Goal: Task Accomplishment & Management: Use online tool/utility

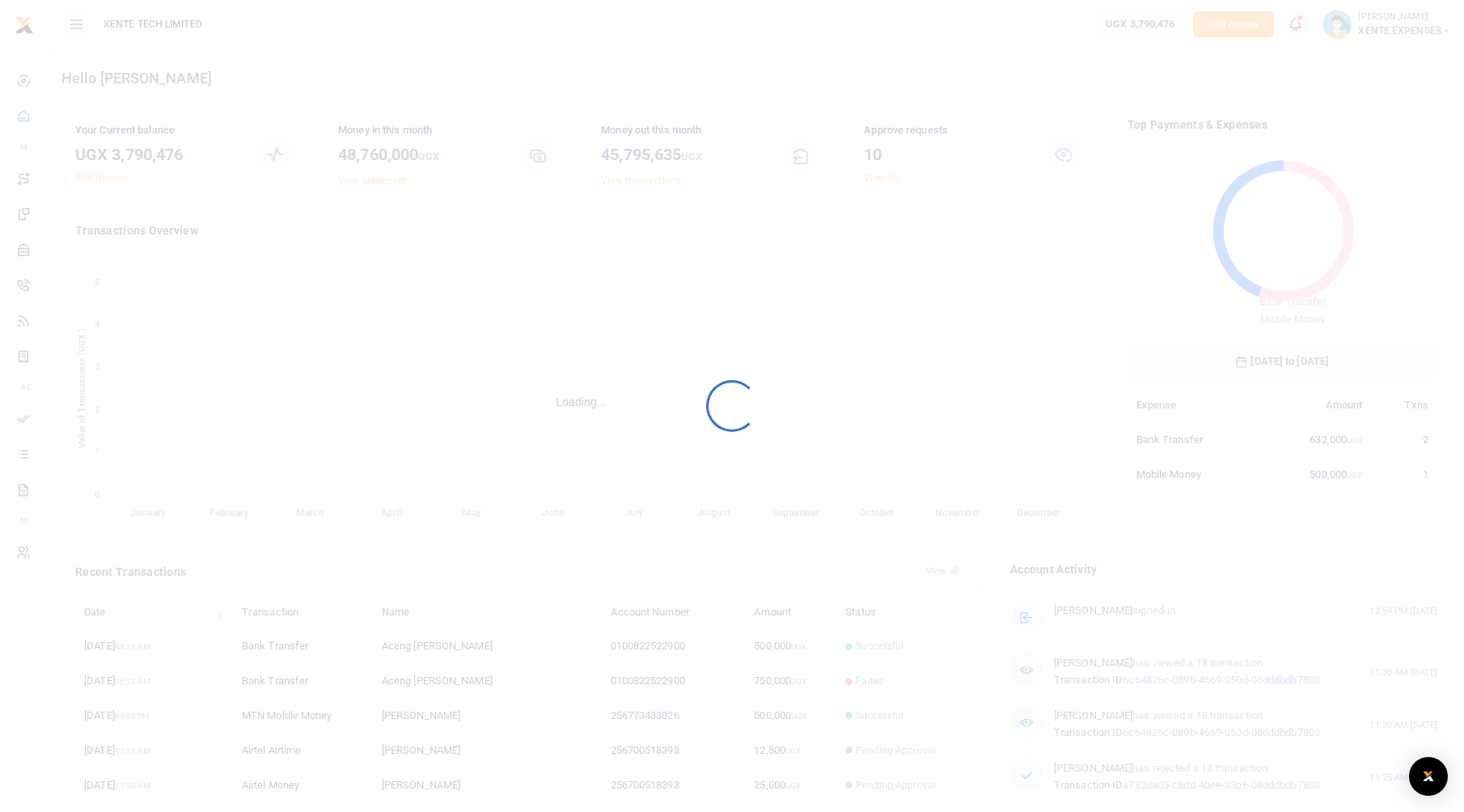
scroll to position [215, 297]
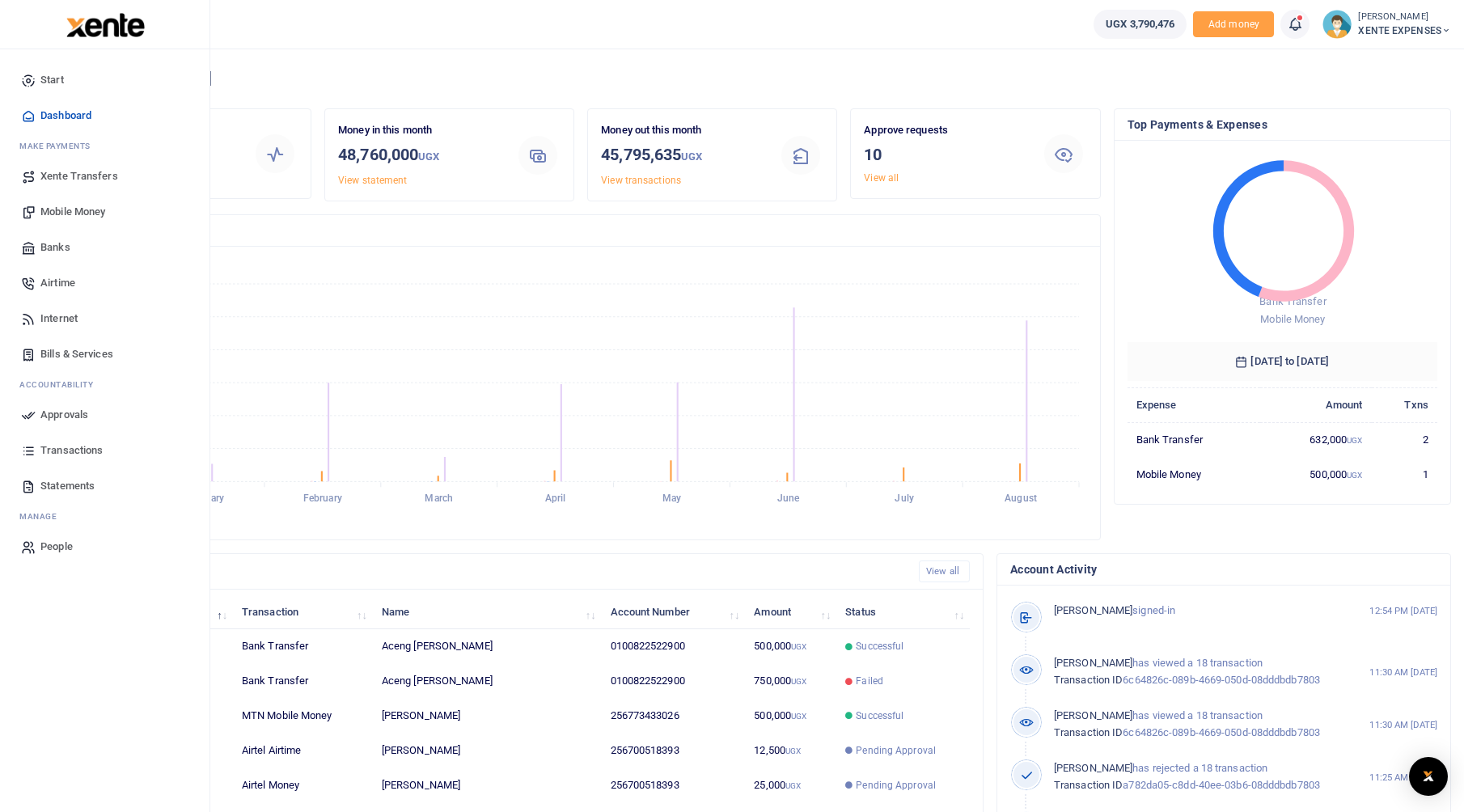
click at [39, 449] on link "Transactions" at bounding box center [104, 450] width 184 height 36
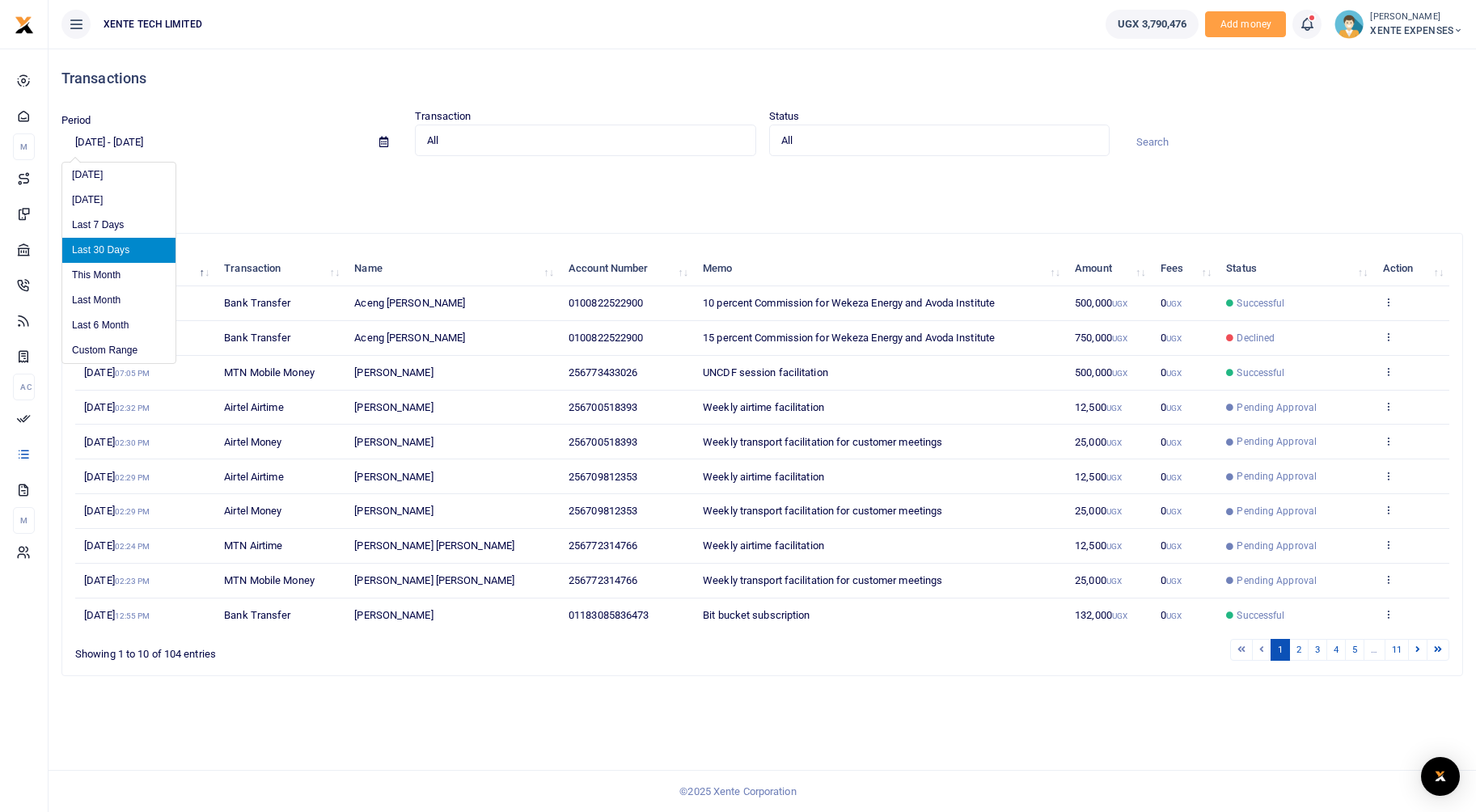
click at [147, 141] on input "[DATE] - [DATE]" at bounding box center [214, 142] width 305 height 28
click at [91, 345] on li "Custom Range" at bounding box center [119, 351] width 113 height 25
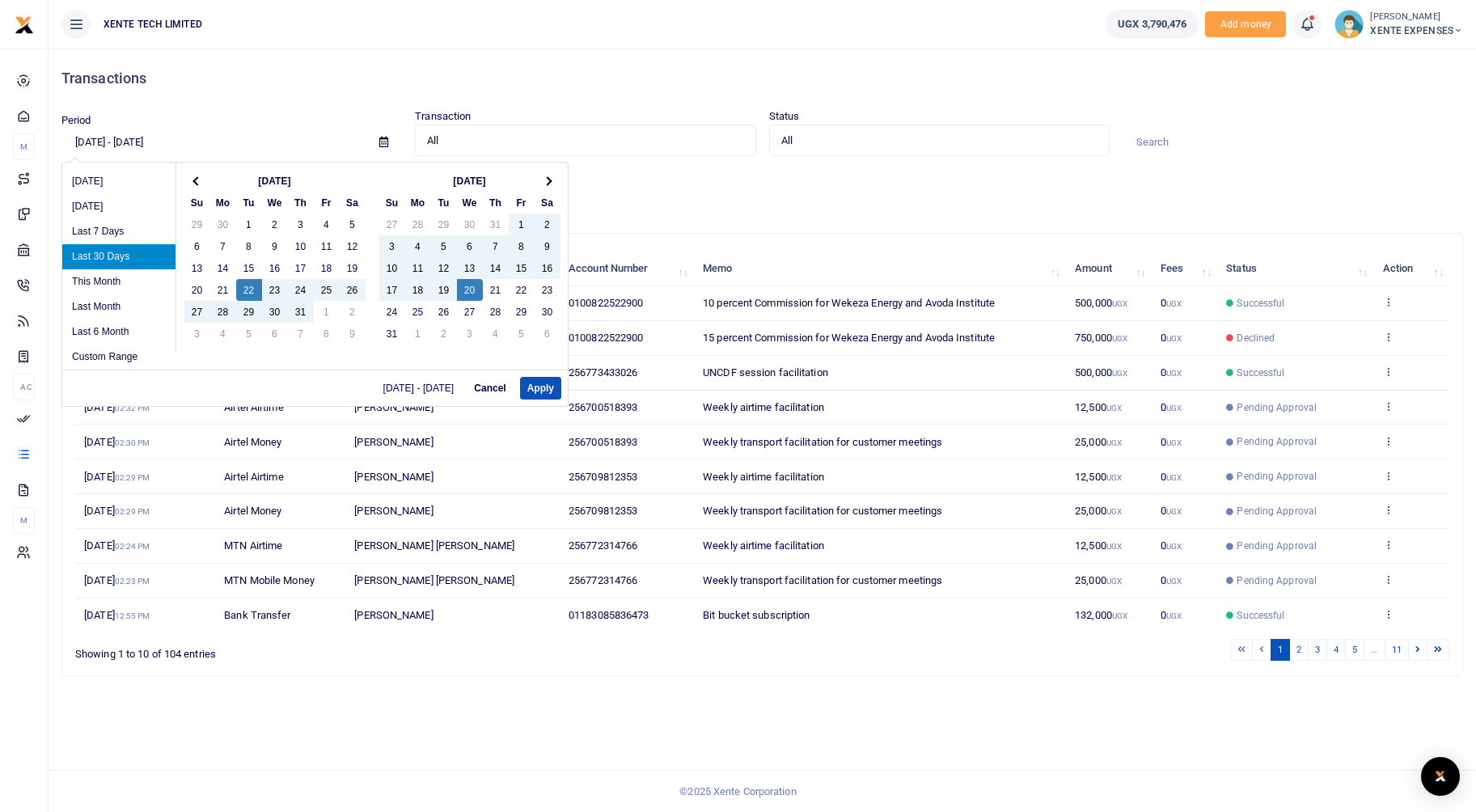
click at [264, 183] on th "Jul 2025" at bounding box center [275, 181] width 130 height 21
click at [176, 178] on div "Jul 2025 Su Mo Tu We Th Fr Sa 29 30 1 2 3 4 5 6 7 8 9 10 11 12 13 14 15 16 17 1…" at bounding box center [273, 258] width 196 height 190
click at [193, 179] on th at bounding box center [197, 181] width 26 height 21
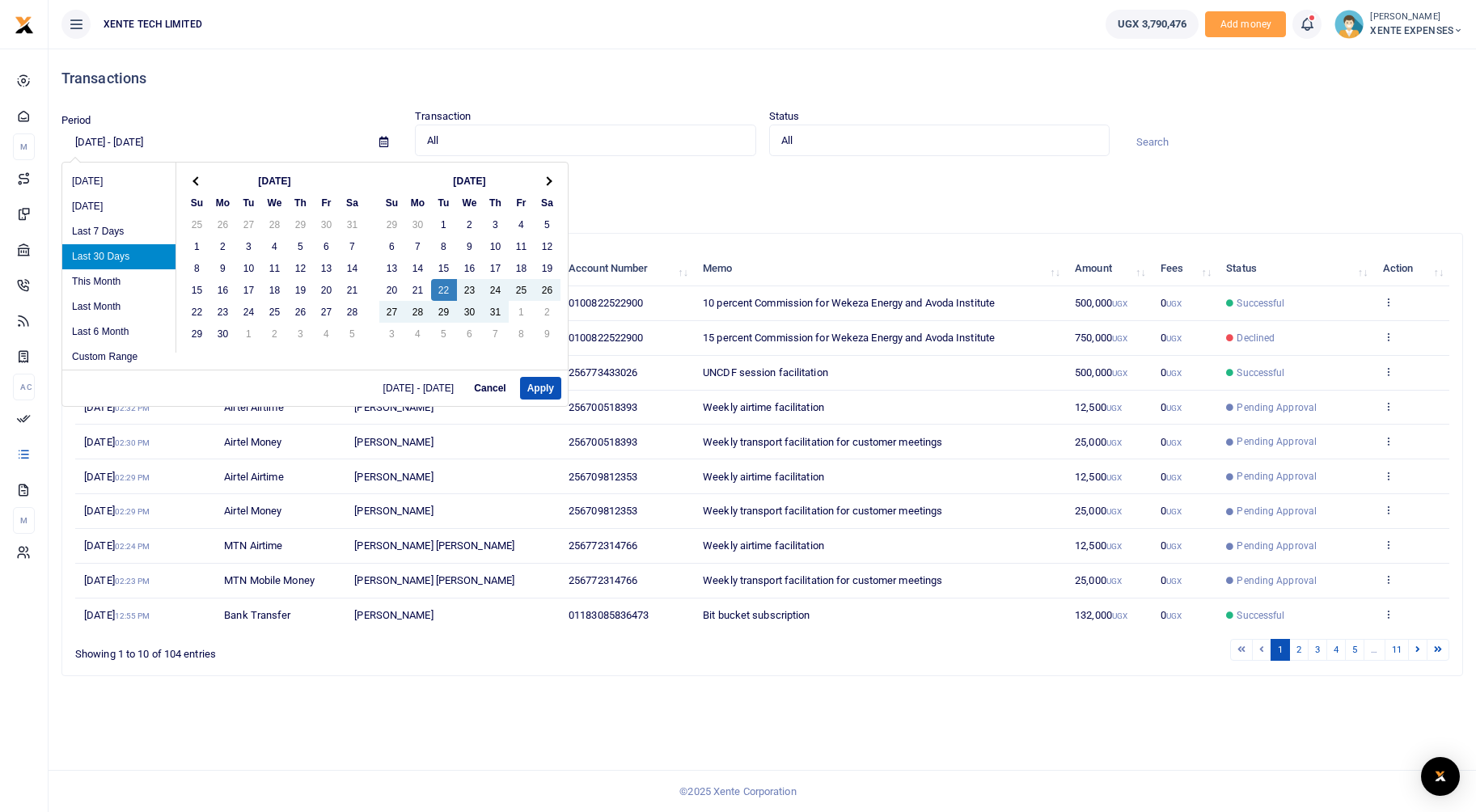
click at [193, 179] on th at bounding box center [197, 181] width 26 height 21
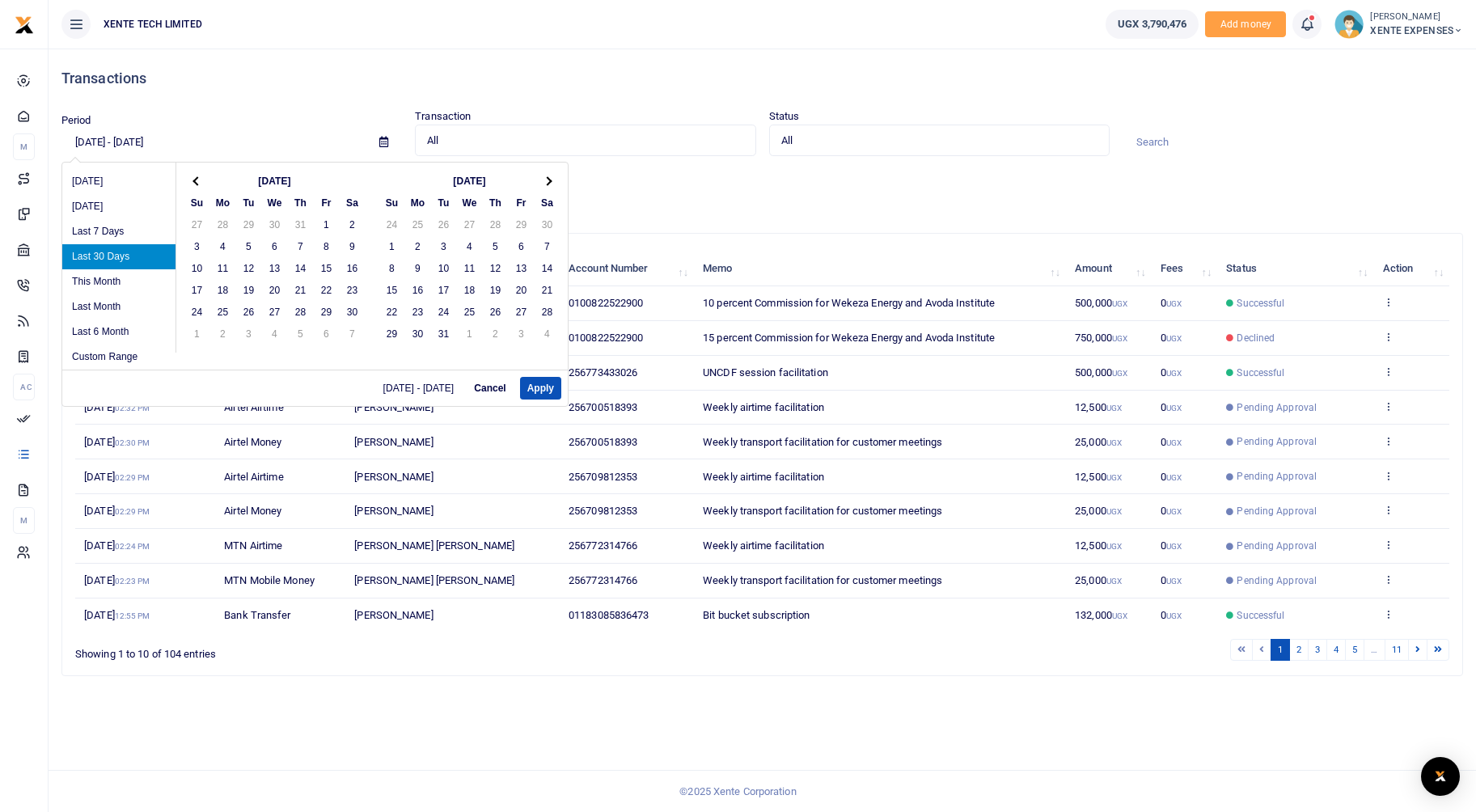
click at [193, 179] on th at bounding box center [197, 181] width 26 height 21
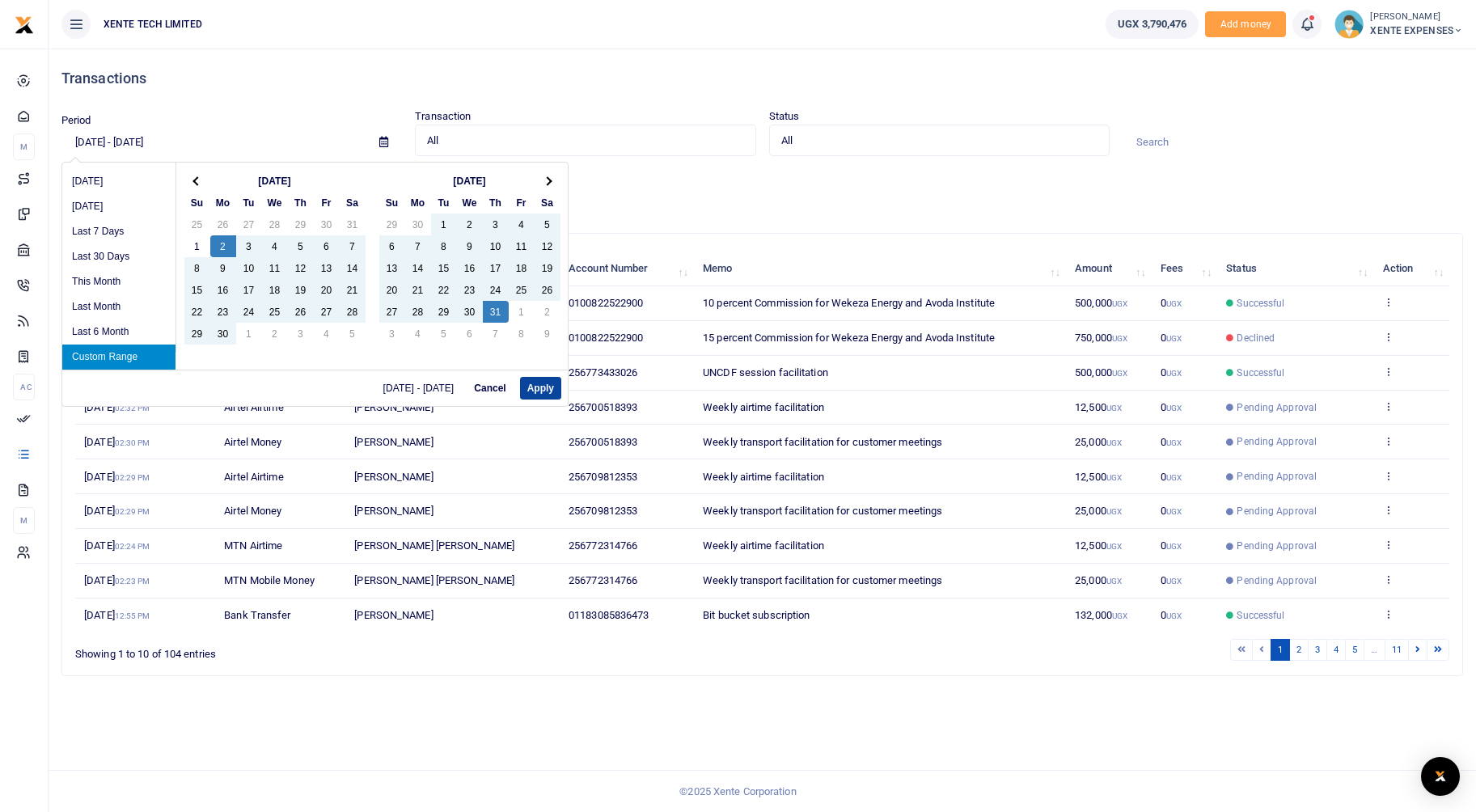
click at [536, 385] on button "Apply" at bounding box center [541, 388] width 41 height 22
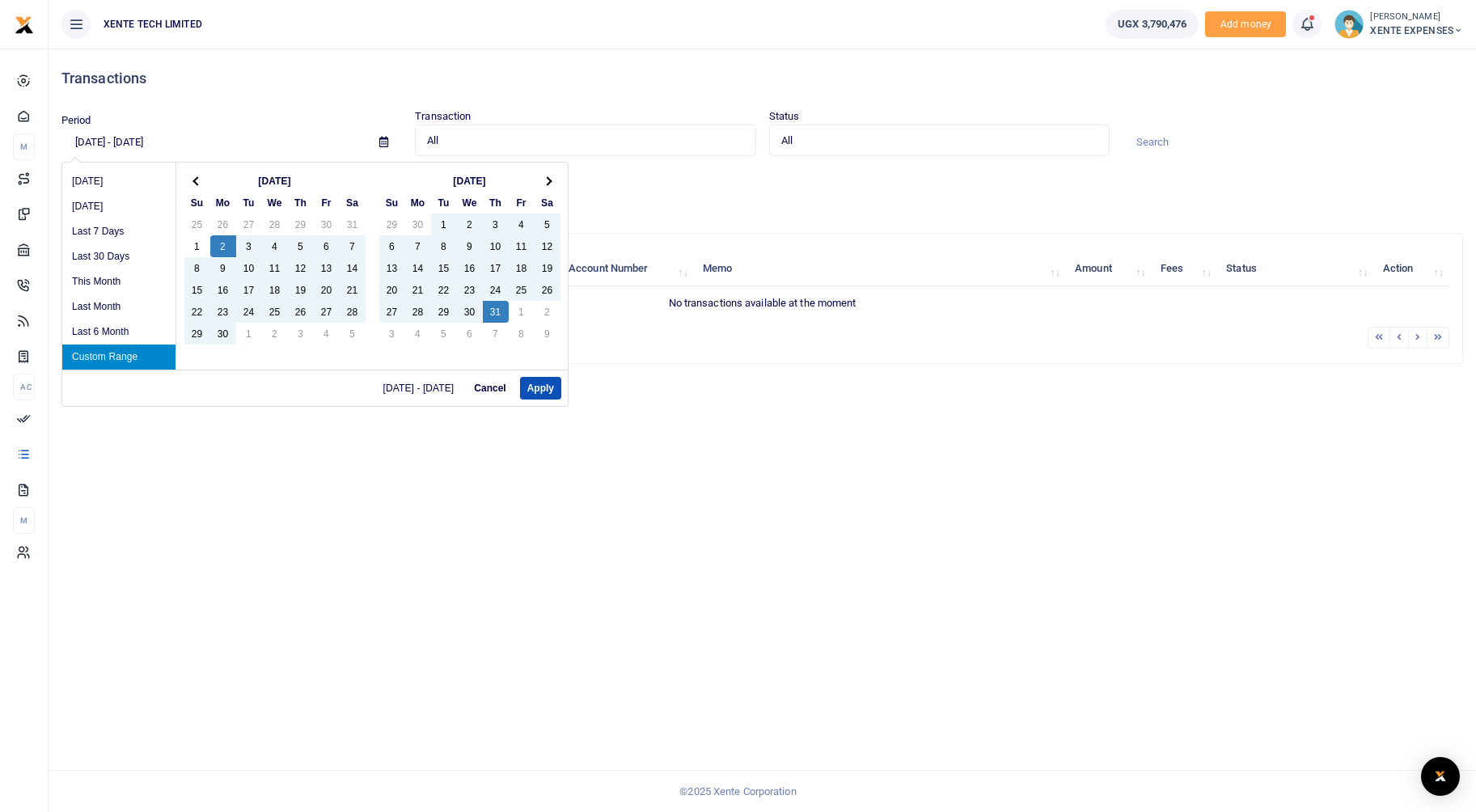
click at [180, 134] on input "09/02/2024 - 10/31/2024" at bounding box center [214, 142] width 305 height 28
click at [196, 179] on span at bounding box center [197, 181] width 9 height 9
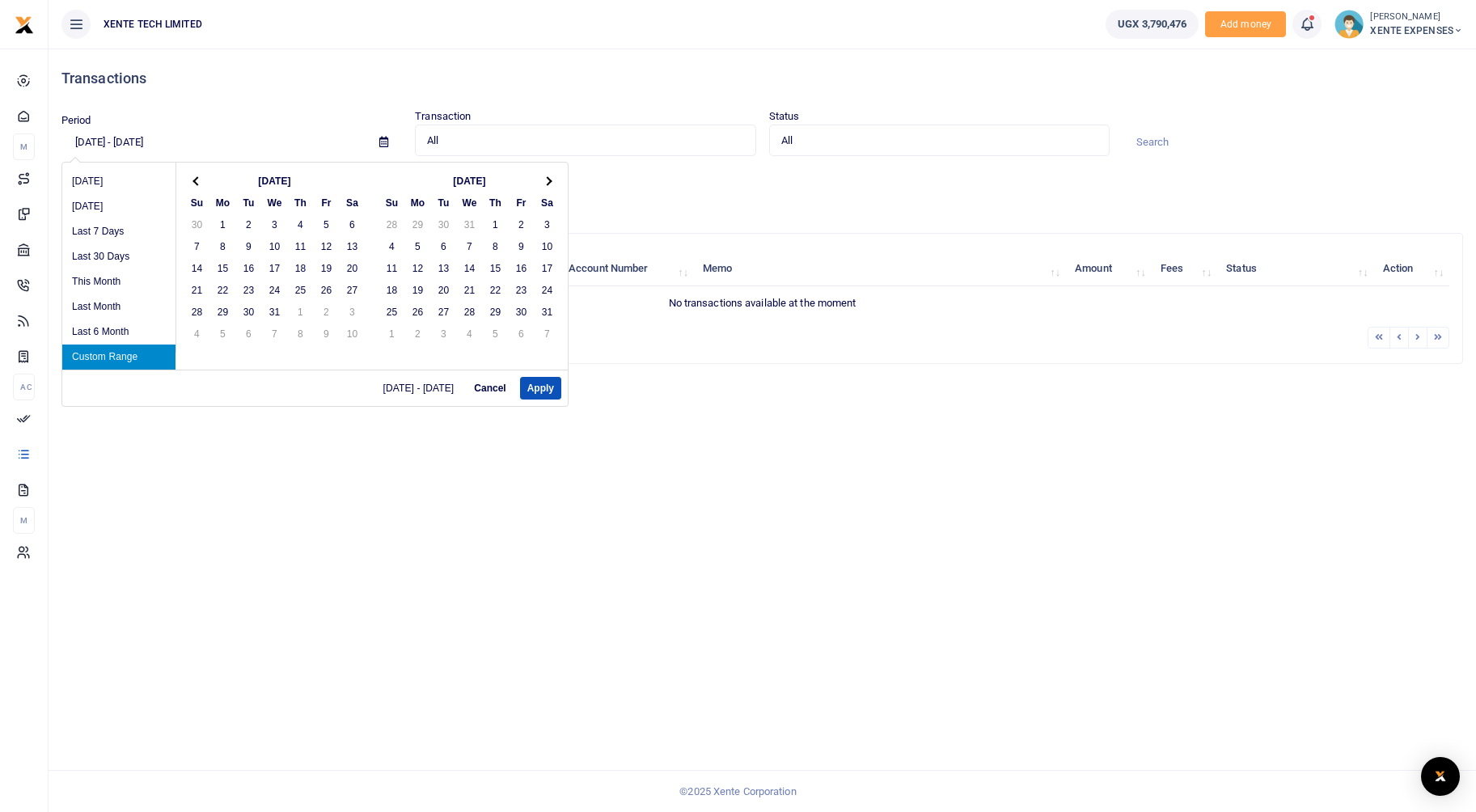
click at [196, 179] on span at bounding box center [197, 181] width 9 height 9
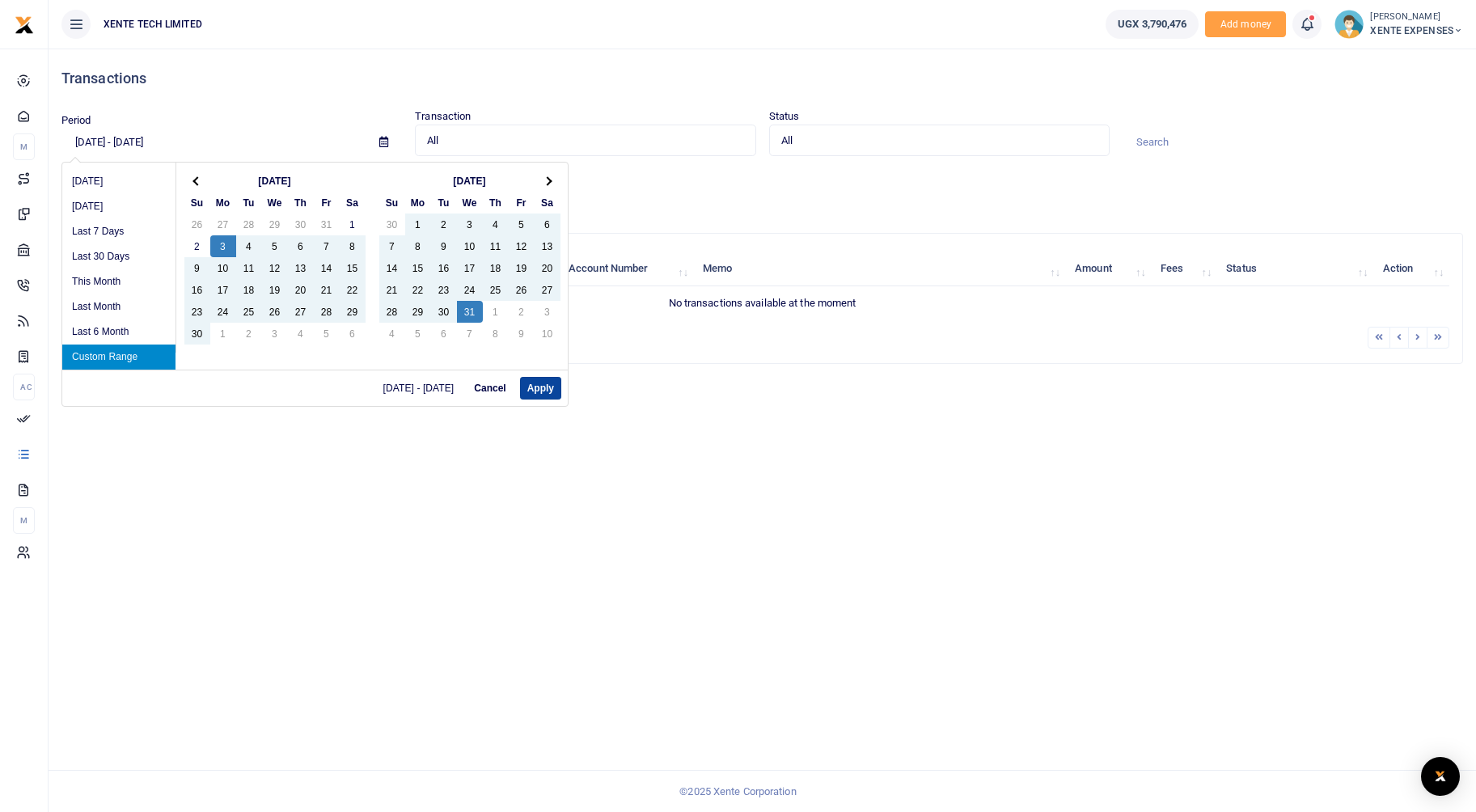
click at [538, 397] on button "Apply" at bounding box center [541, 388] width 41 height 22
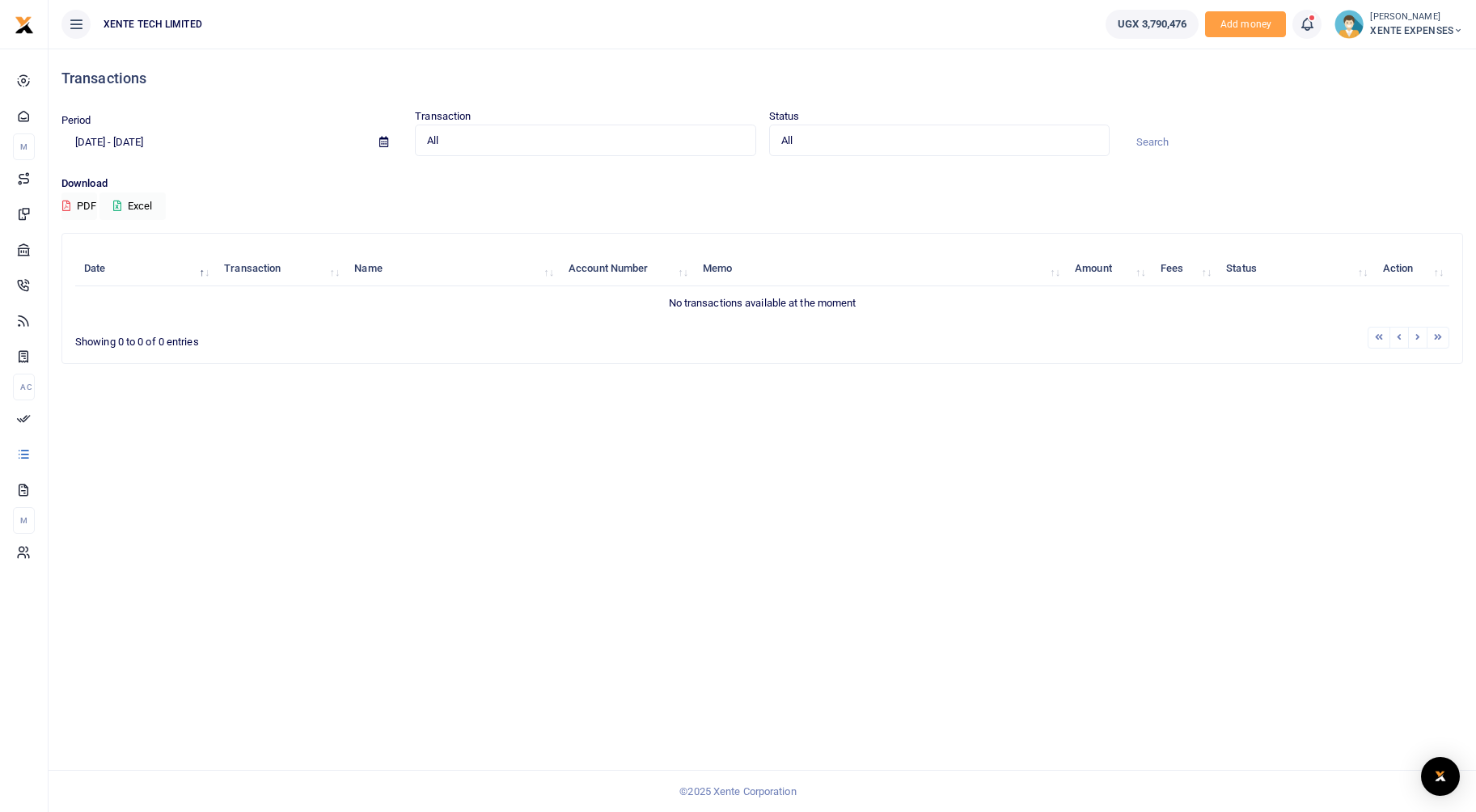
click at [161, 138] on input "06/03/2024 - 07/31/2024" at bounding box center [214, 142] width 305 height 28
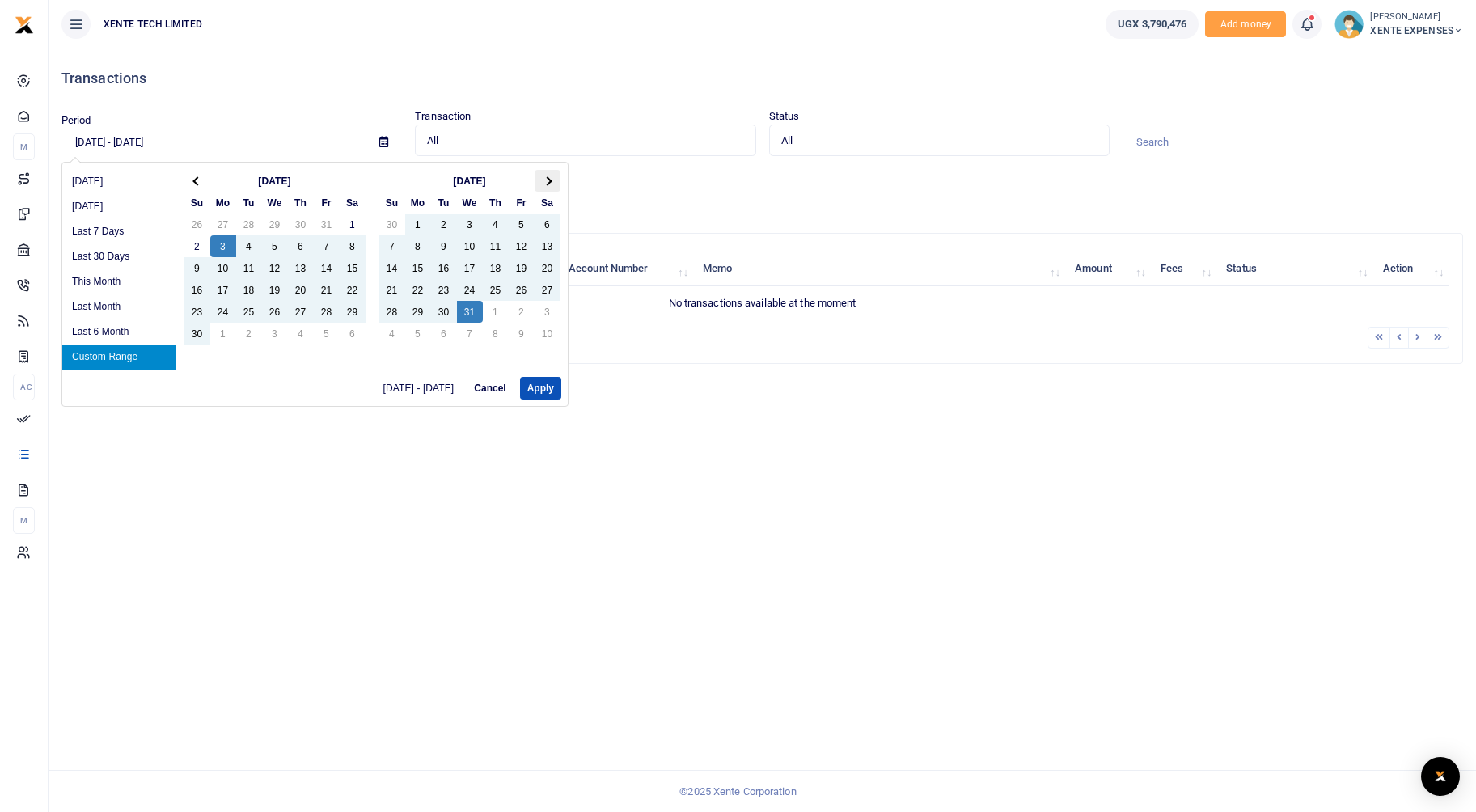
click at [540, 184] on th at bounding box center [547, 181] width 26 height 21
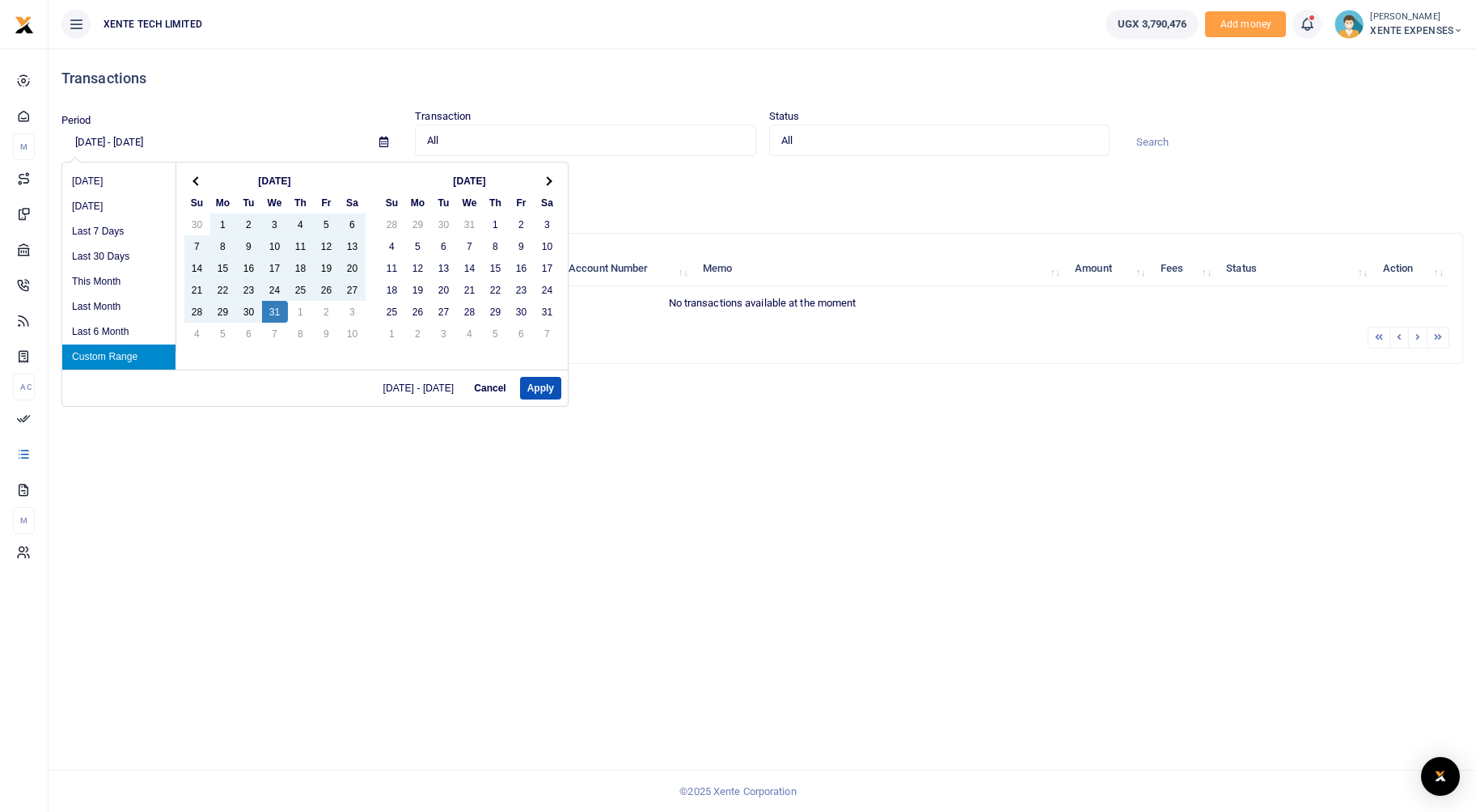
click at [540, 184] on th at bounding box center [547, 181] width 26 height 21
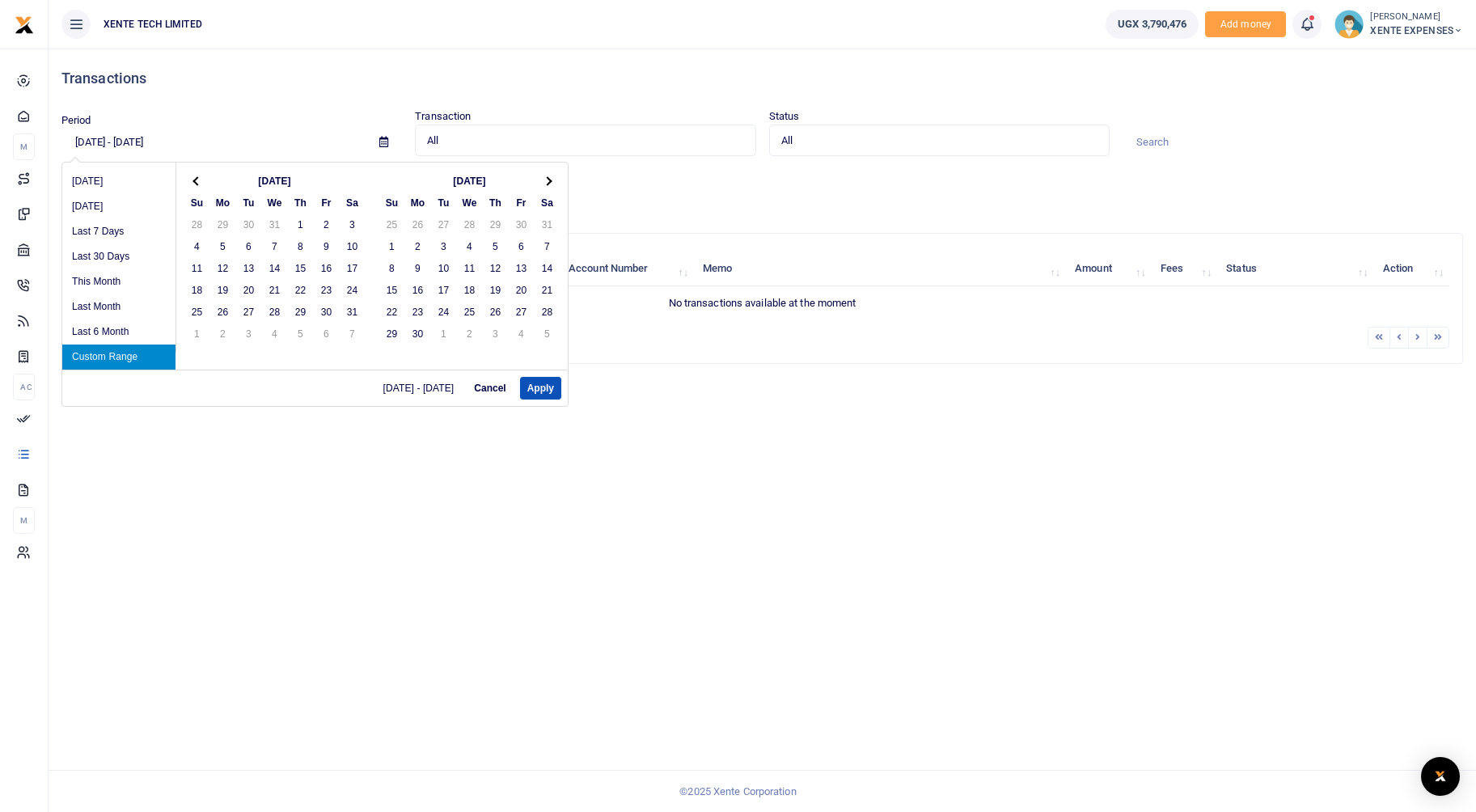
click at [540, 184] on th at bounding box center [547, 181] width 26 height 21
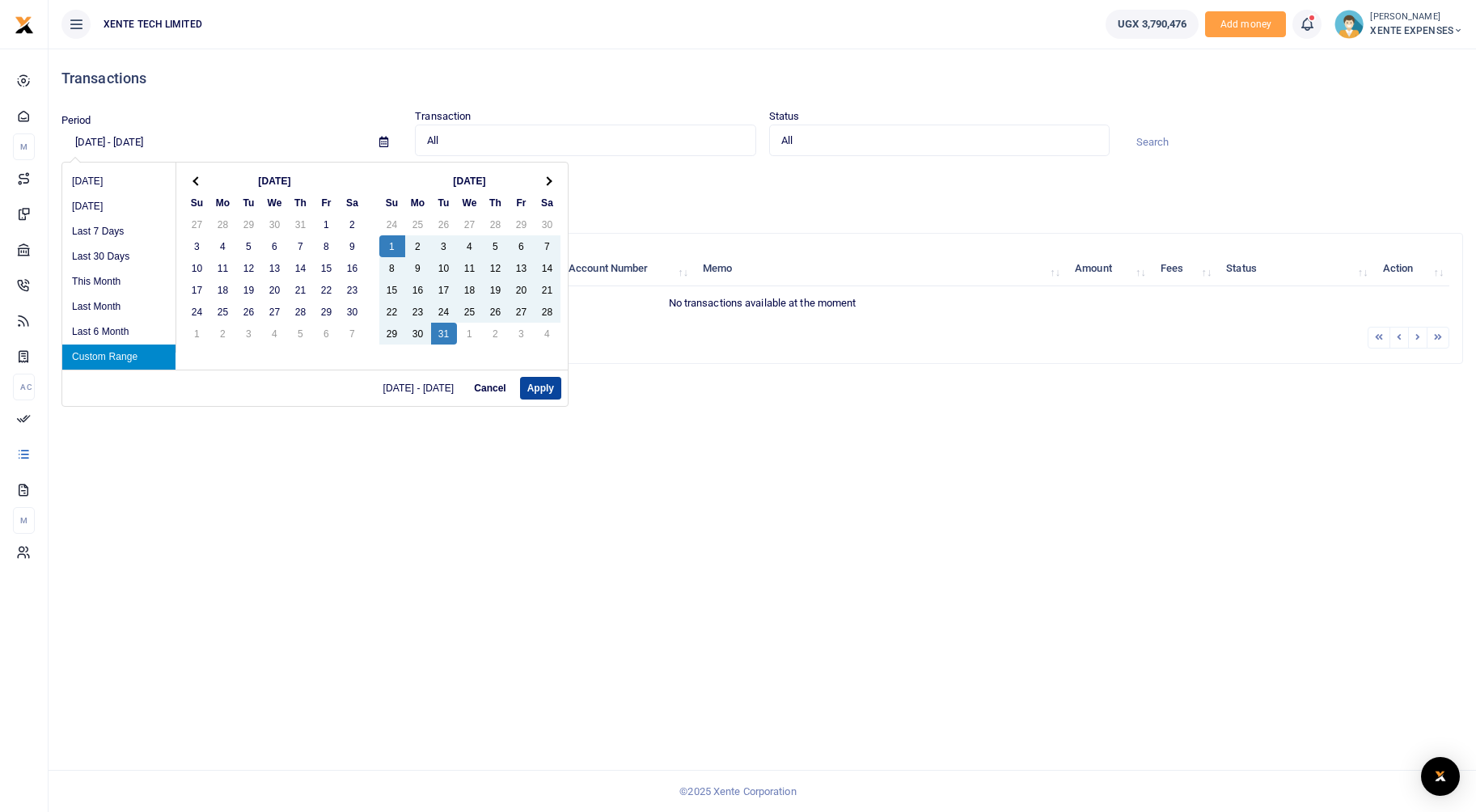
click at [536, 380] on button "Apply" at bounding box center [541, 388] width 41 height 22
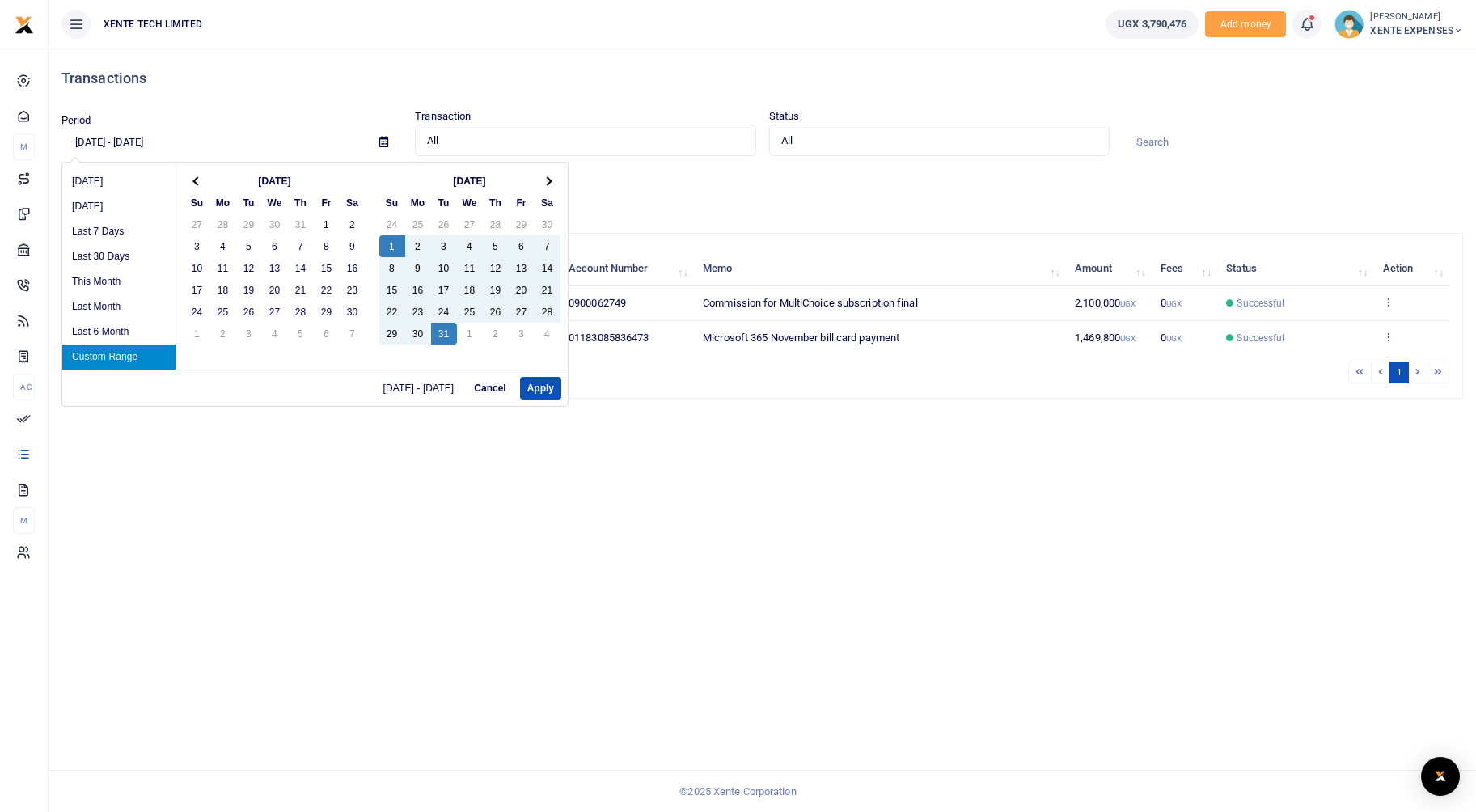
click at [182, 138] on input "12/01/2024 - 12/31/2024" at bounding box center [214, 142] width 305 height 28
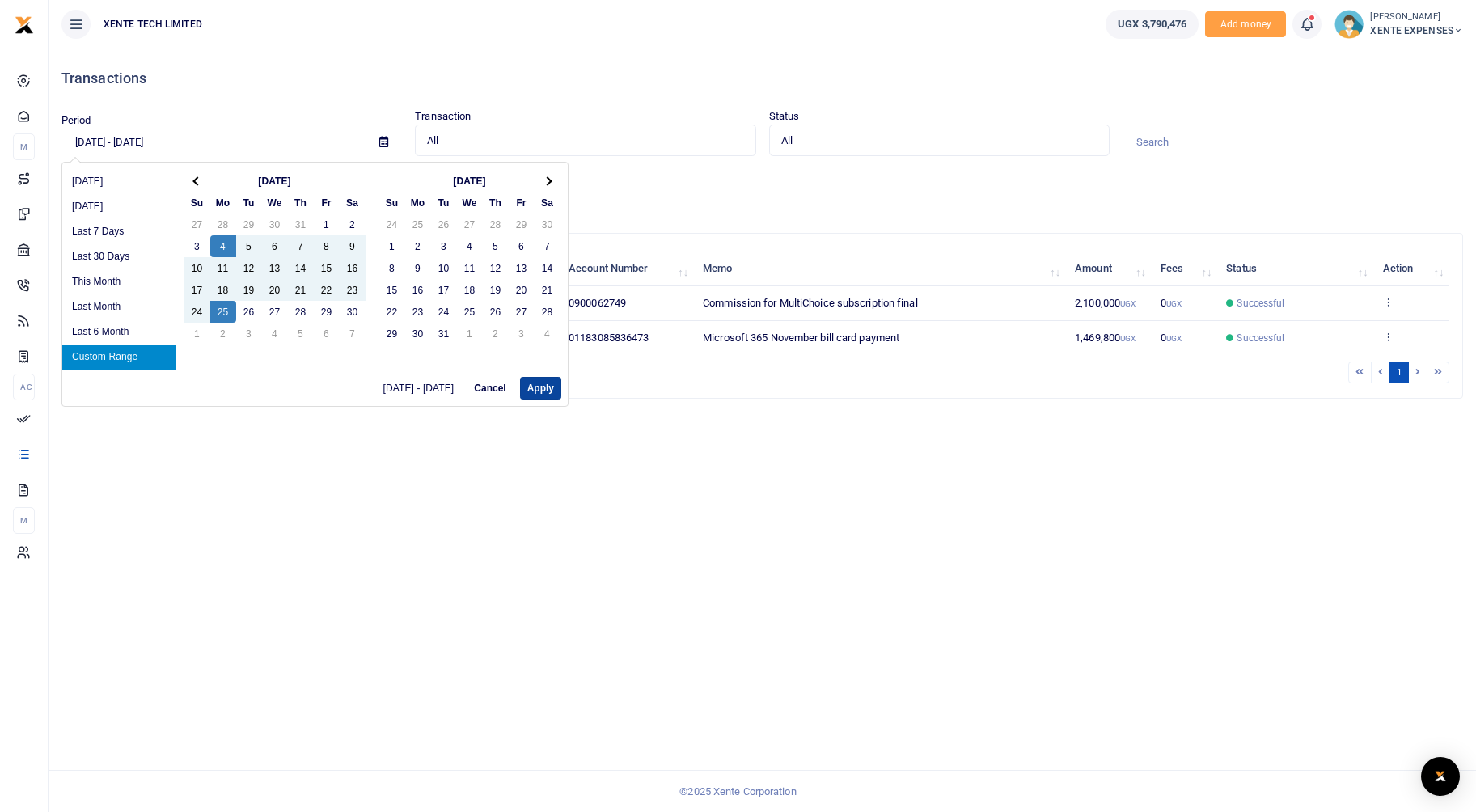
click at [535, 384] on button "Apply" at bounding box center [541, 388] width 41 height 22
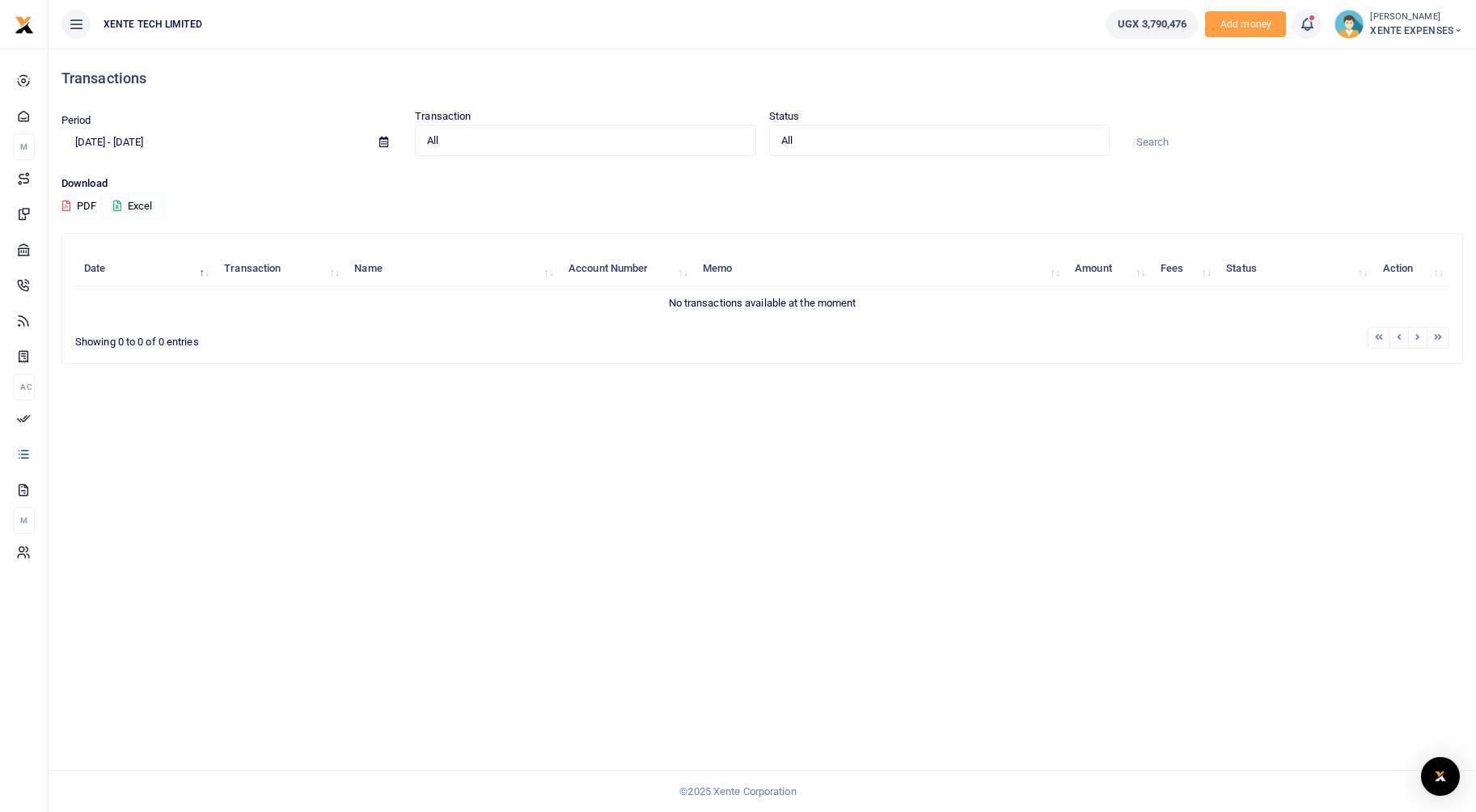
click at [171, 138] on input "11/04/2024 - 11/25/2024" at bounding box center [214, 142] width 305 height 28
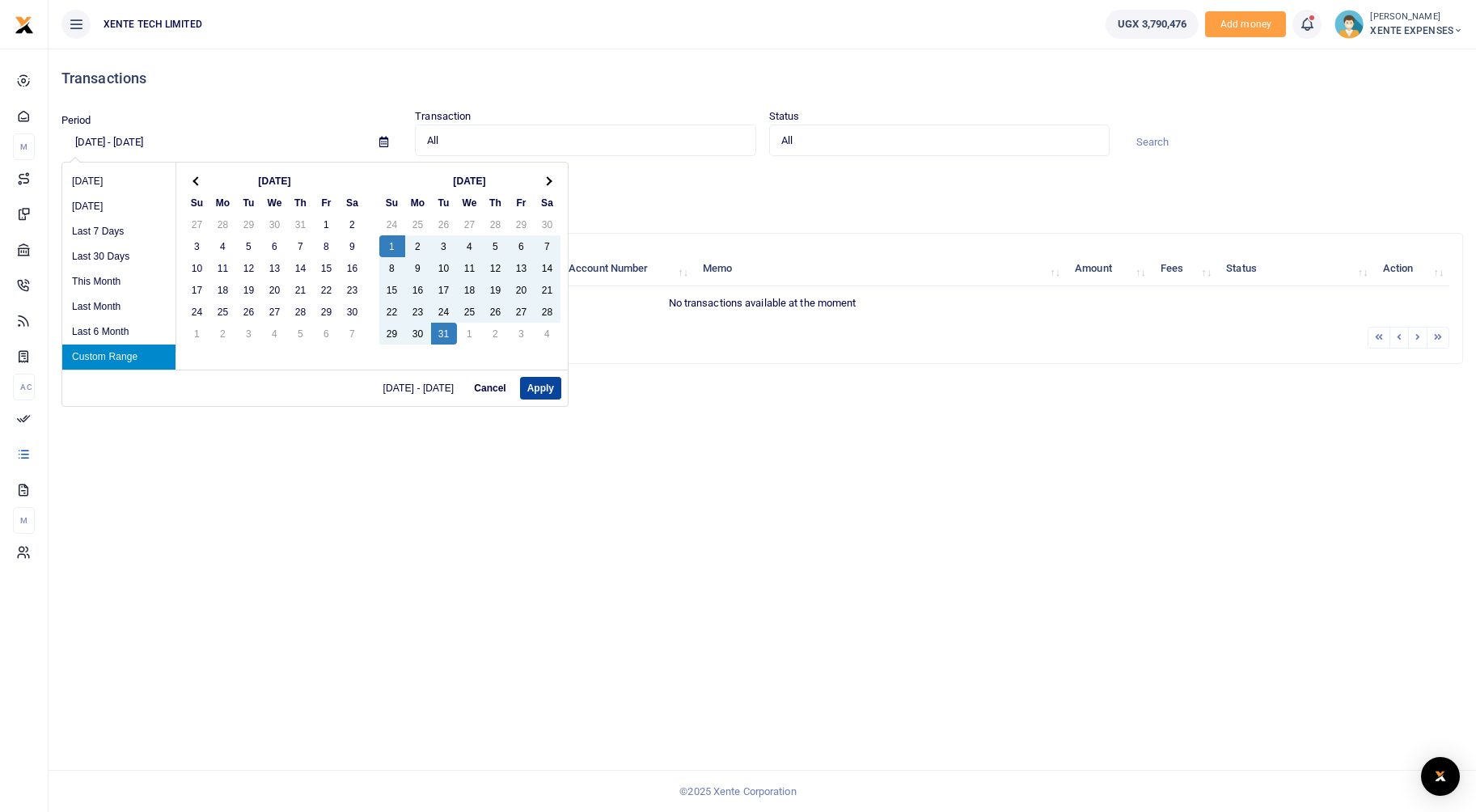
click at [536, 377] on button "Apply" at bounding box center [541, 388] width 41 height 22
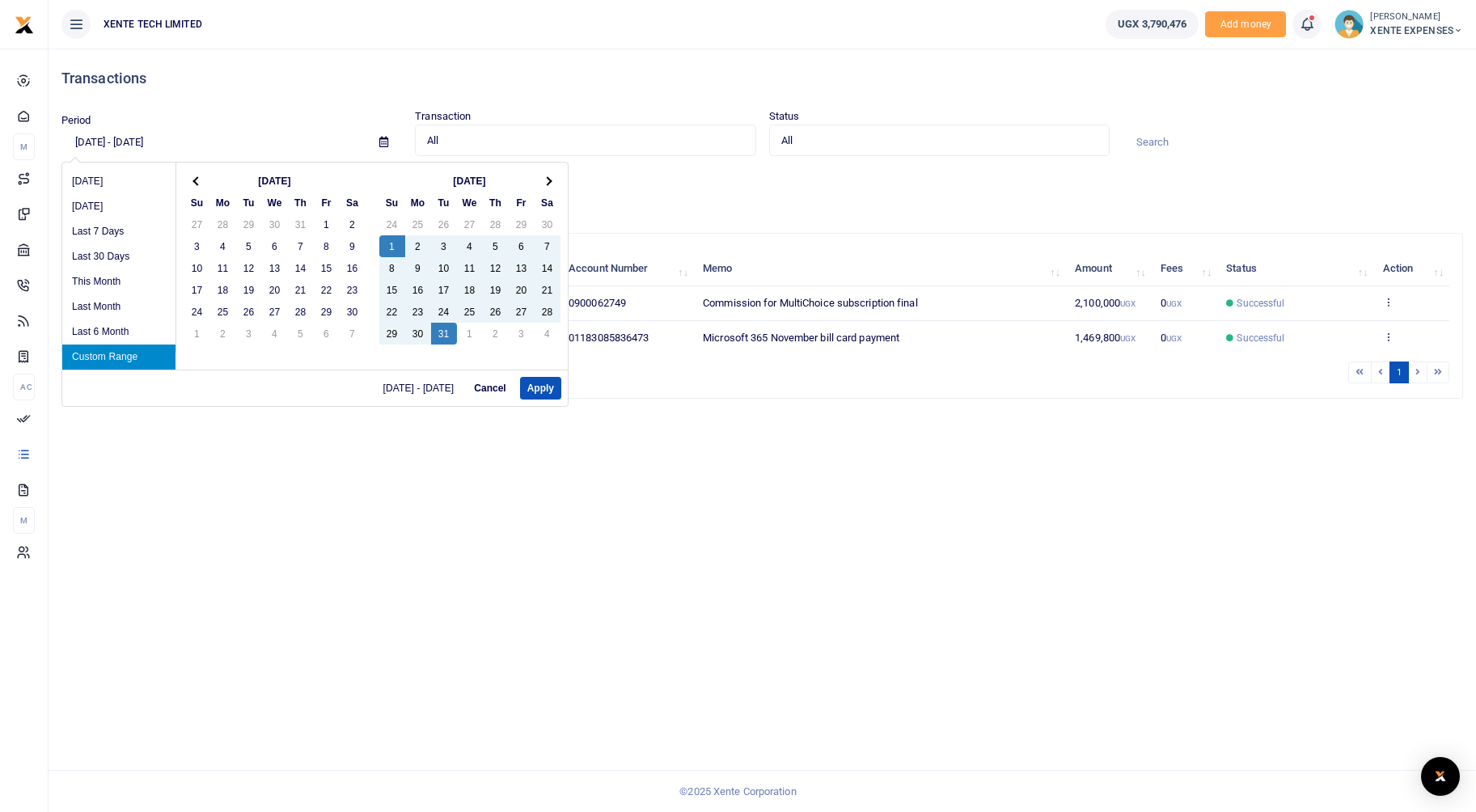
click at [178, 142] on input "12/01/2024 - 12/31/2024" at bounding box center [214, 142] width 305 height 28
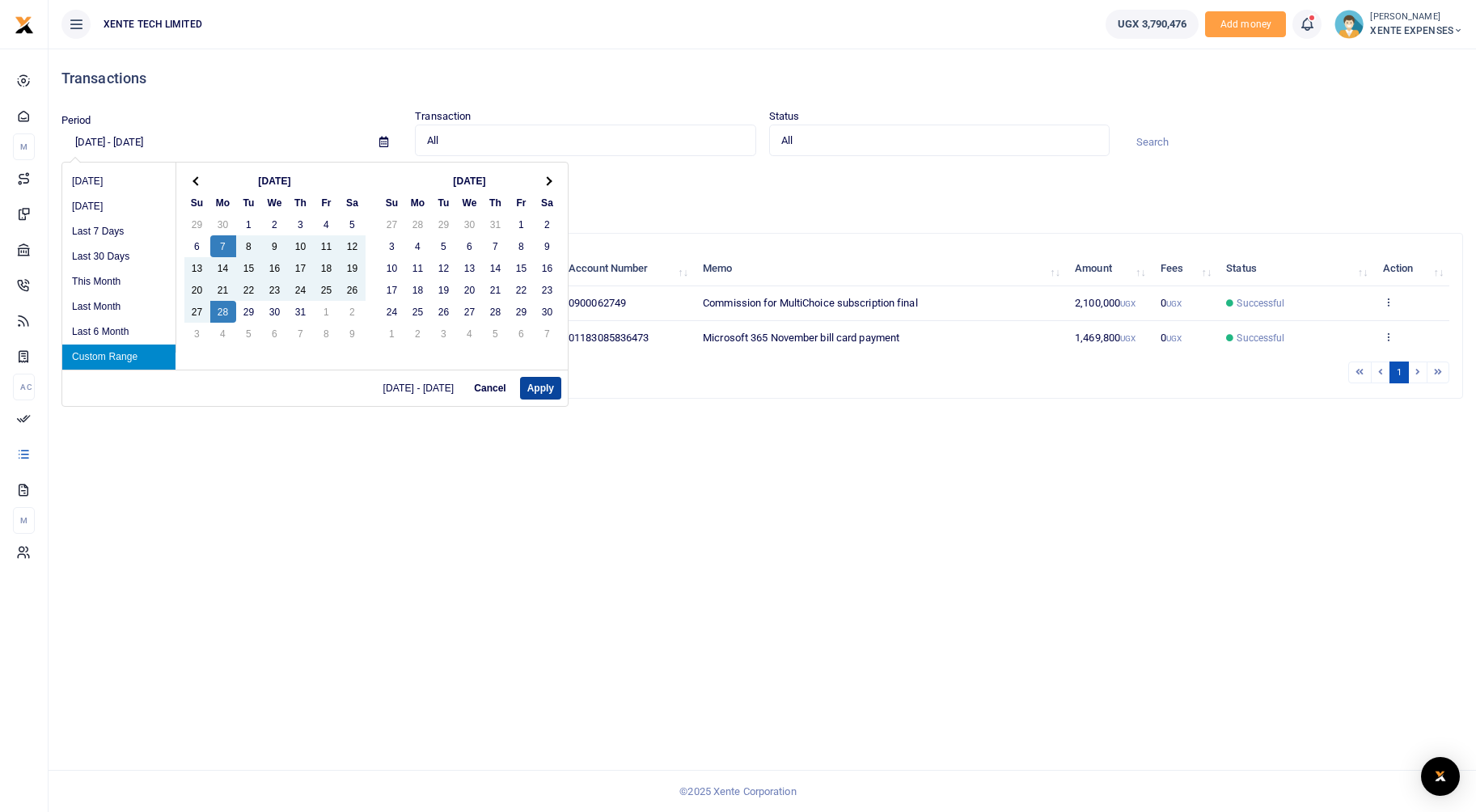
click at [540, 383] on button "Apply" at bounding box center [541, 388] width 41 height 22
type input "10/07/2024 - 10/28/2024"
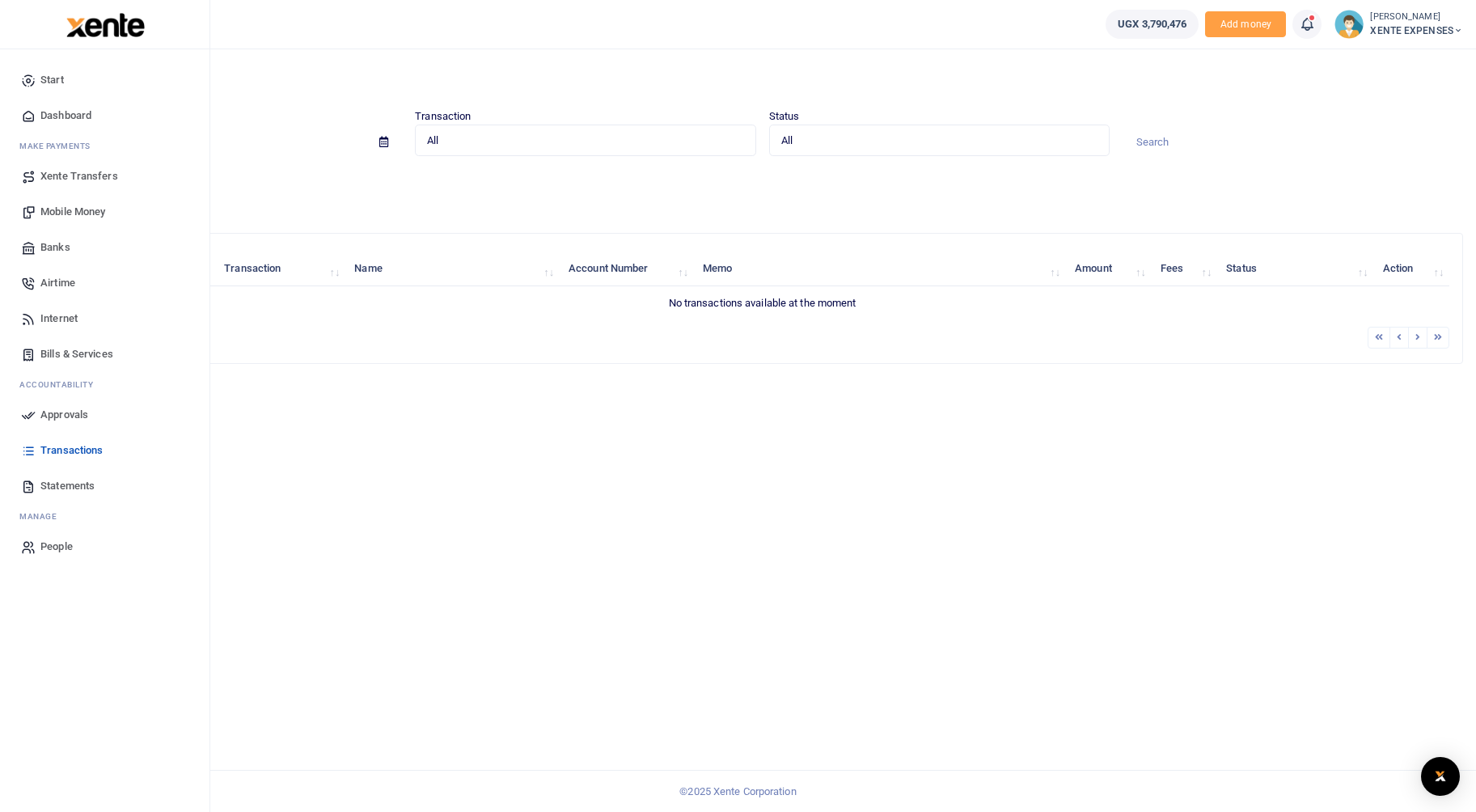
click at [82, 210] on span "Mobile Money" at bounding box center [73, 212] width 64 height 16
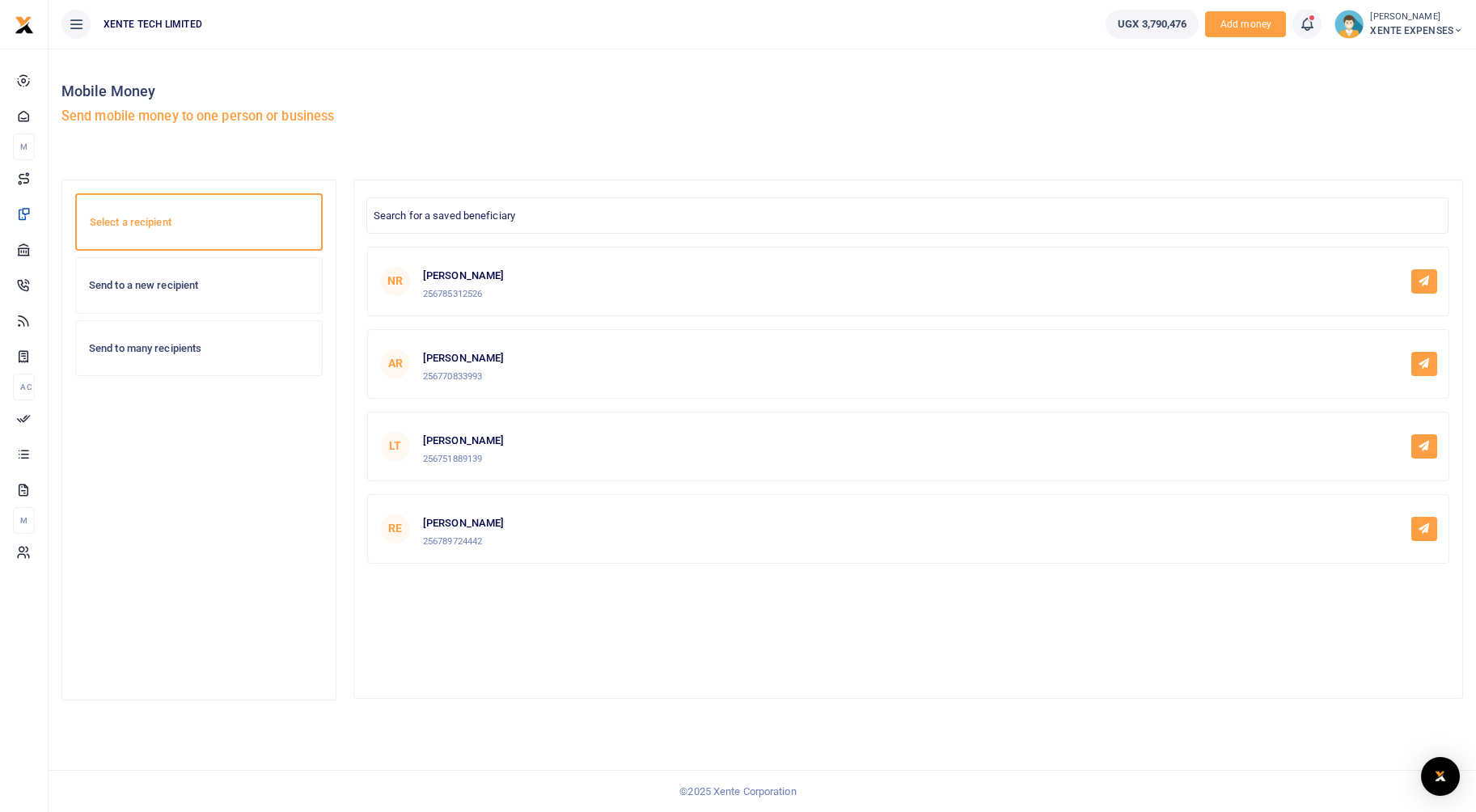
drag, startPoint x: 161, startPoint y: 341, endPoint x: 246, endPoint y: 380, distance: 93.5
click at [161, 342] on h6 "Send to many recipients" at bounding box center [199, 348] width 220 height 13
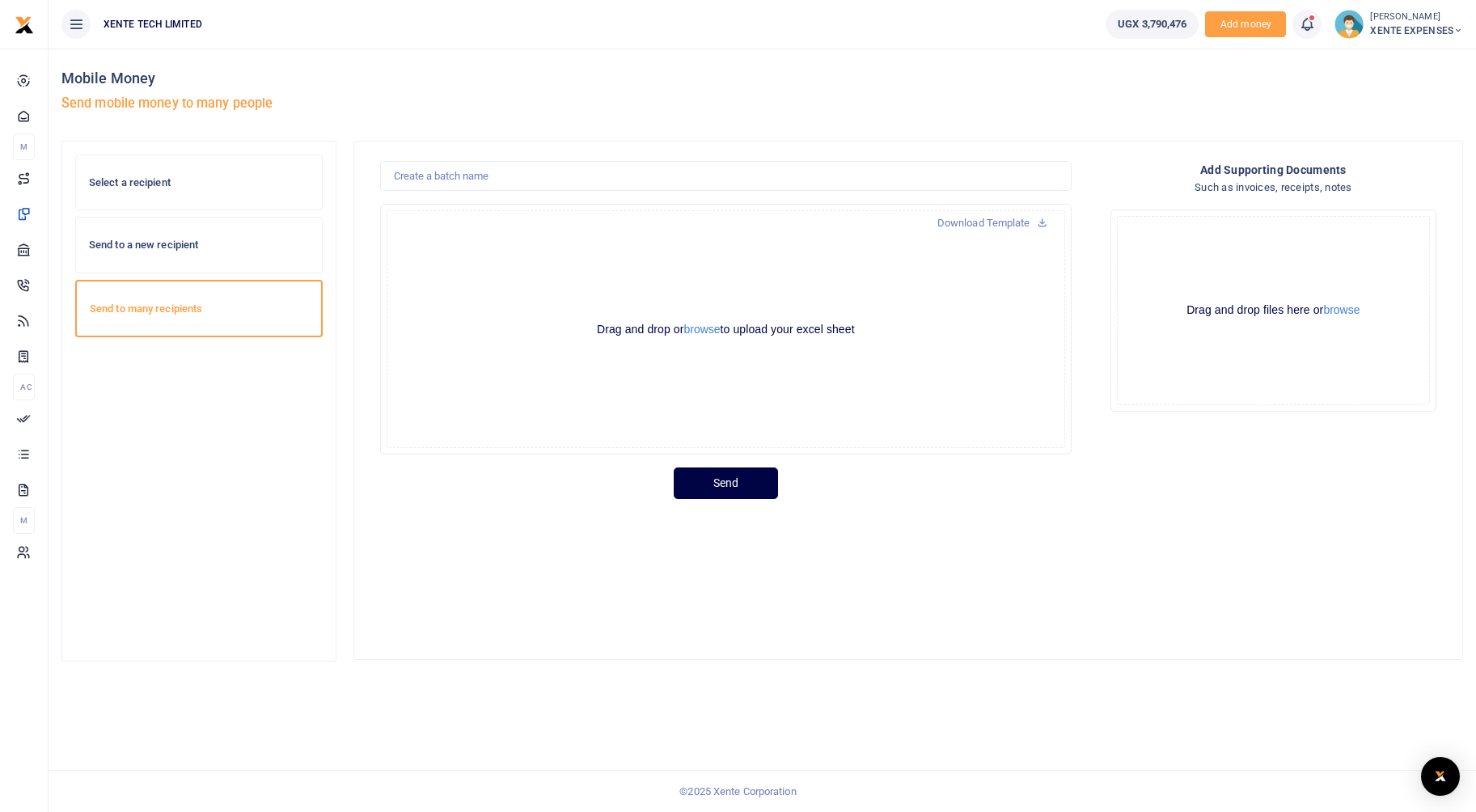
click at [171, 245] on h6 "Send to a new recipient" at bounding box center [199, 244] width 220 height 13
